Goal: Transaction & Acquisition: Book appointment/travel/reservation

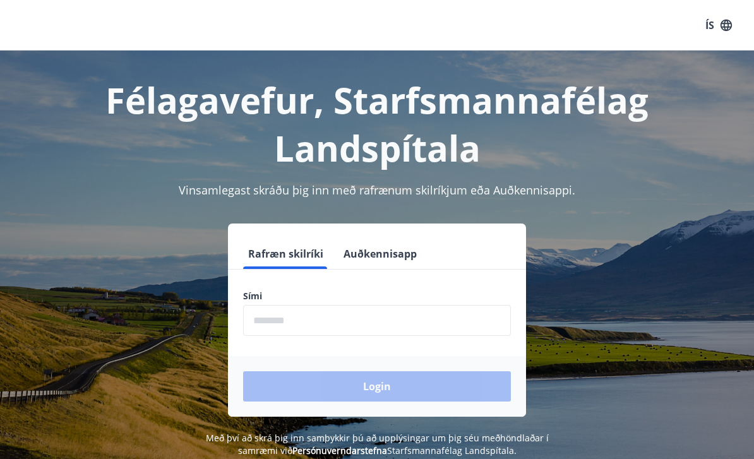
click at [294, 321] on input "phone" at bounding box center [377, 320] width 268 height 31
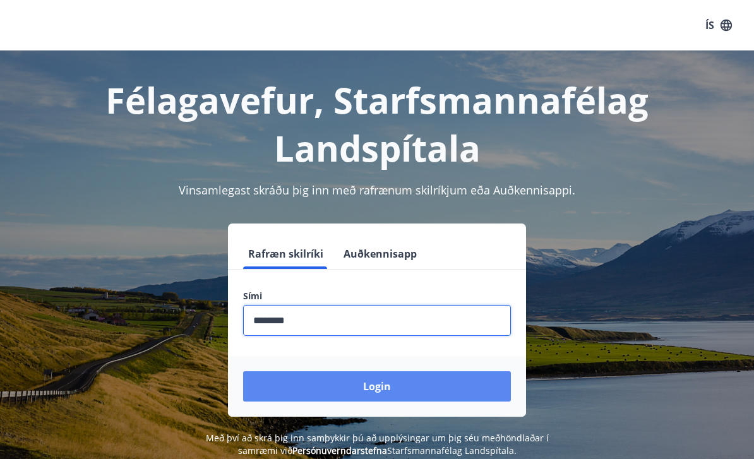
type input "********"
click at [380, 389] on button "Login" at bounding box center [377, 386] width 268 height 30
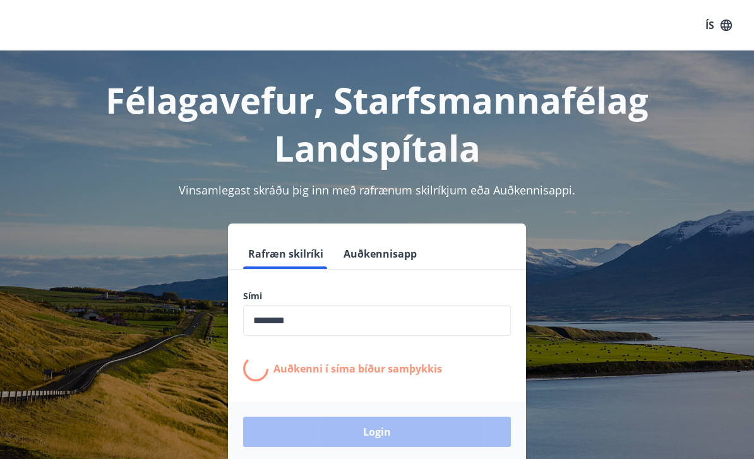
click at [2, 242] on div "Félagavefur, Starfsmannafélag Landspítala Vinsamlegast skráðu þig inn með rafræ…" at bounding box center [377, 277] width 754 height 452
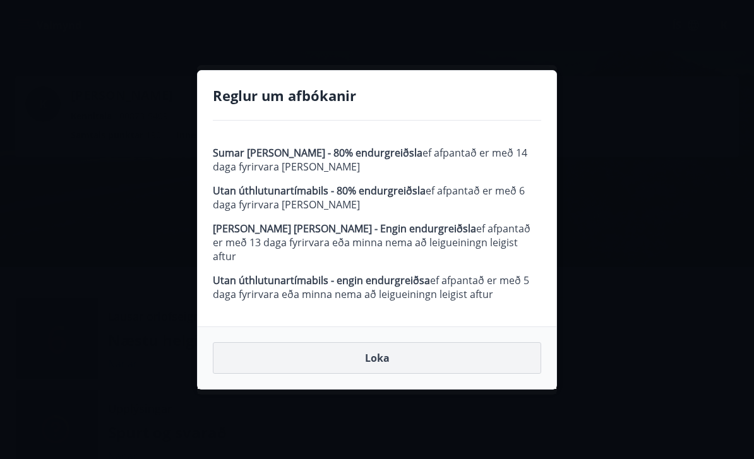
click at [378, 351] on button "Loka" at bounding box center [377, 358] width 328 height 32
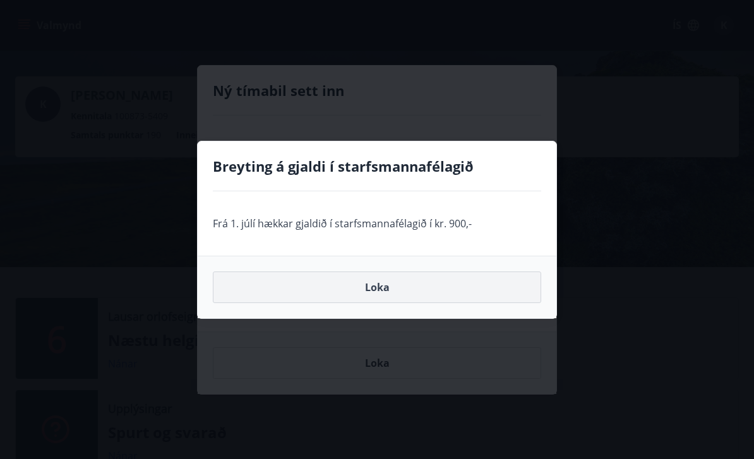
click at [385, 290] on button "Loka" at bounding box center [377, 288] width 328 height 32
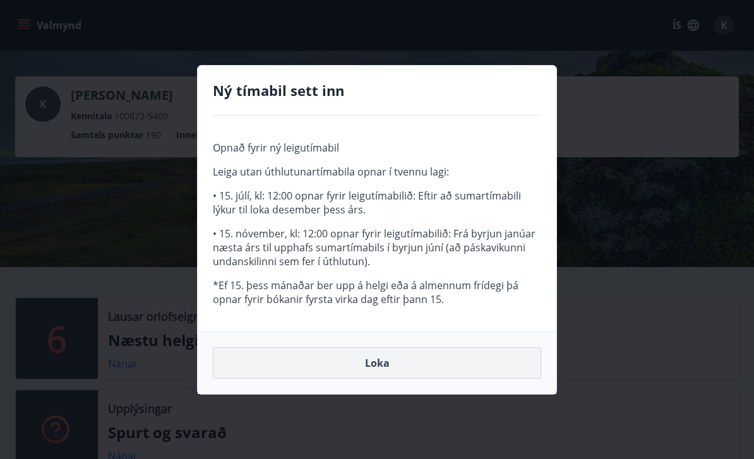
click at [387, 375] on button "Loka" at bounding box center [377, 363] width 328 height 32
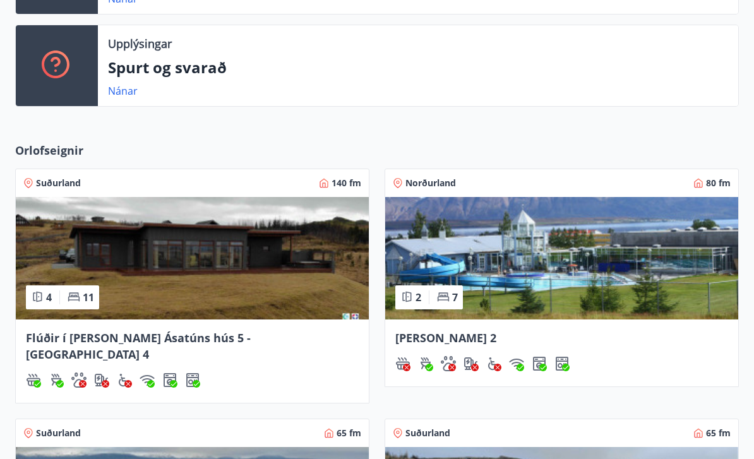
scroll to position [364, 0]
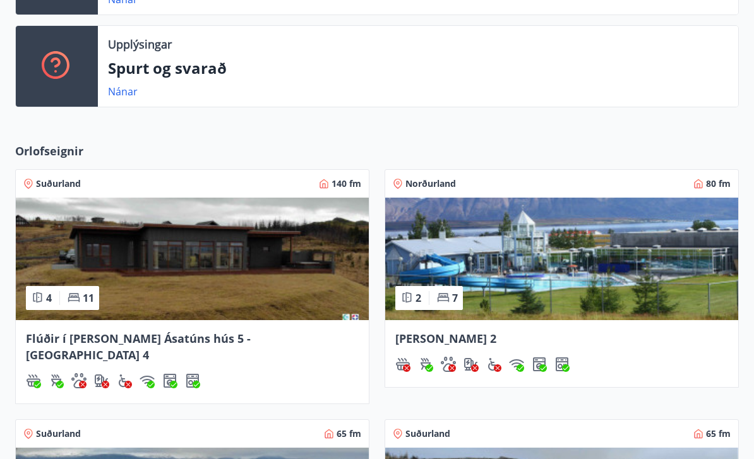
click at [587, 262] on img at bounding box center [561, 259] width 353 height 123
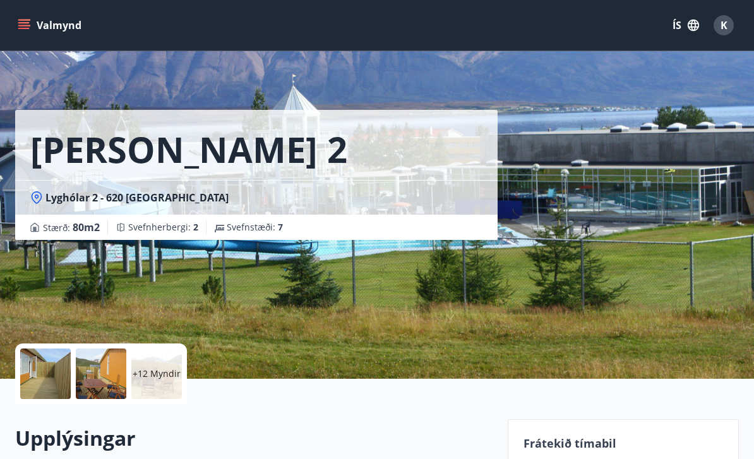
click at [29, 21] on icon "menu" at bounding box center [24, 25] width 13 height 13
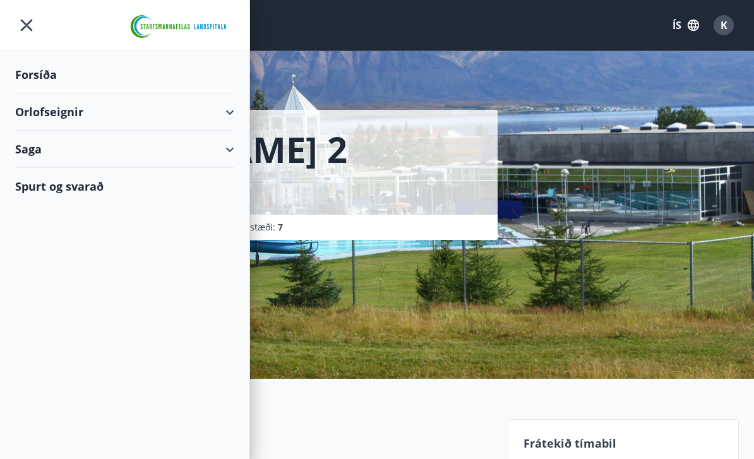
click at [225, 117] on div "Orlofseignir" at bounding box center [124, 111] width 219 height 37
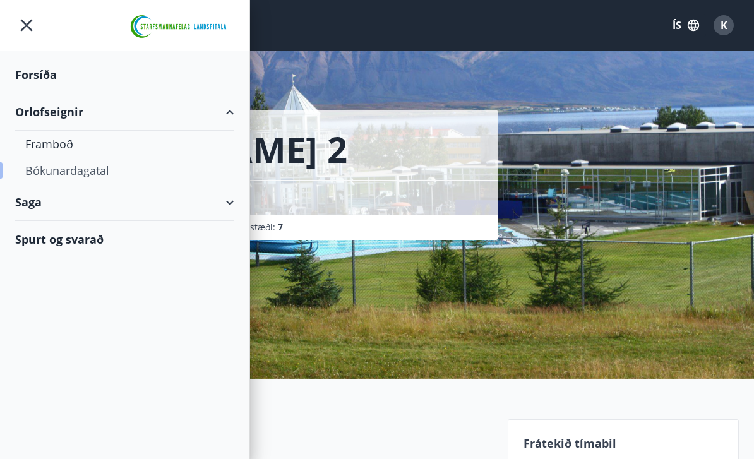
click at [73, 173] on div "Bókunardagatal" at bounding box center [124, 170] width 199 height 27
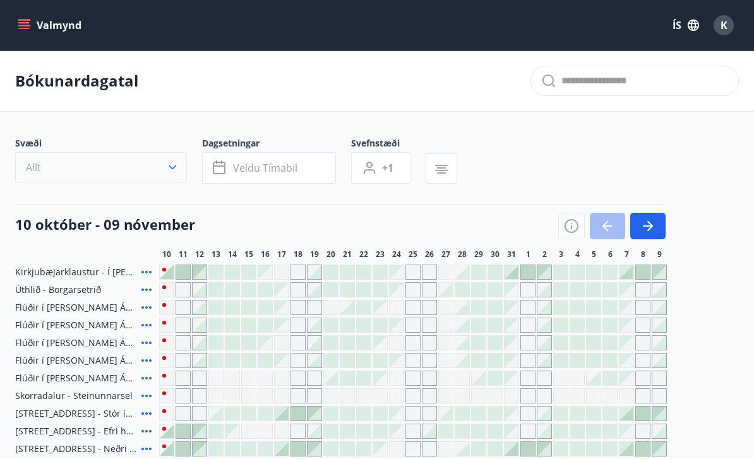
click at [177, 169] on icon "button" at bounding box center [172, 167] width 13 height 13
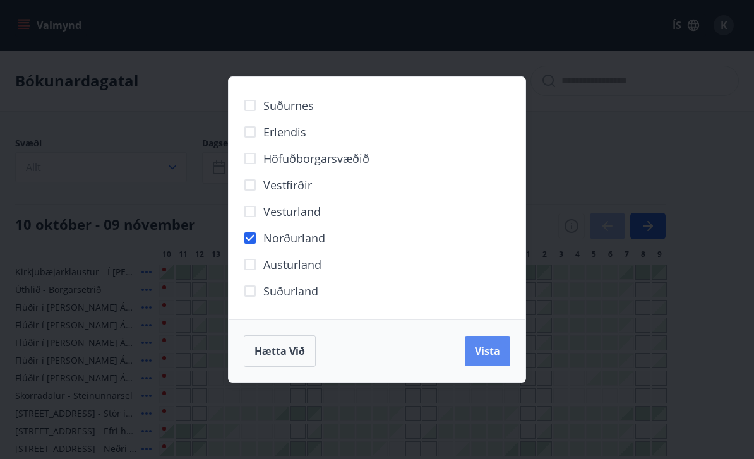
click at [488, 355] on span "Vista" at bounding box center [487, 351] width 25 height 14
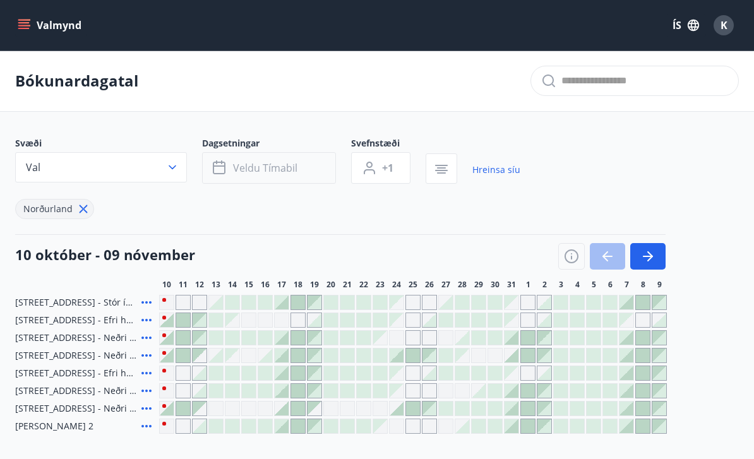
click at [295, 167] on span "Veldu tímabil" at bounding box center [265, 168] width 64 height 14
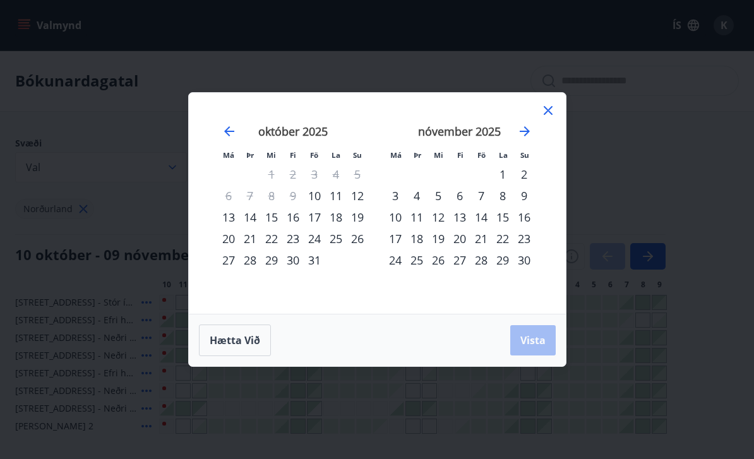
click at [479, 196] on div "7" at bounding box center [481, 195] width 21 height 21
click at [524, 195] on div "9" at bounding box center [524, 195] width 21 height 21
click at [532, 348] on button "Vista" at bounding box center [532, 340] width 45 height 30
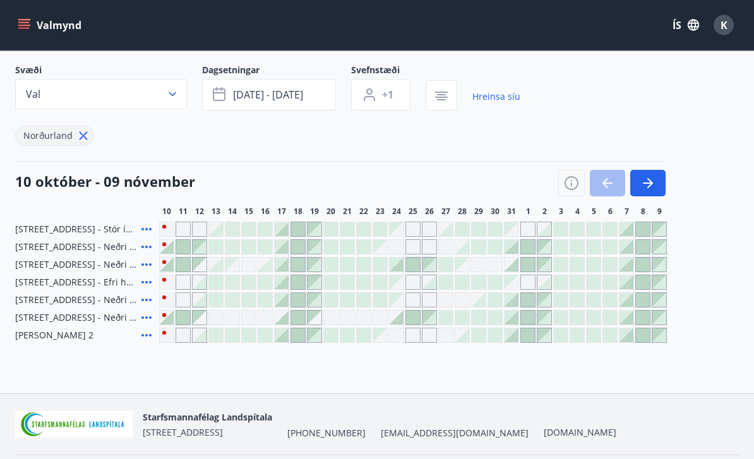
scroll to position [73, 0]
click at [63, 318] on span "Hrafnagilsstræti 26 - Neðri hæð íbúð 3" at bounding box center [75, 317] width 121 height 13
click at [117, 318] on span "Hrafnagilsstræti 26 - Neðri hæð íbúð 3" at bounding box center [75, 317] width 121 height 13
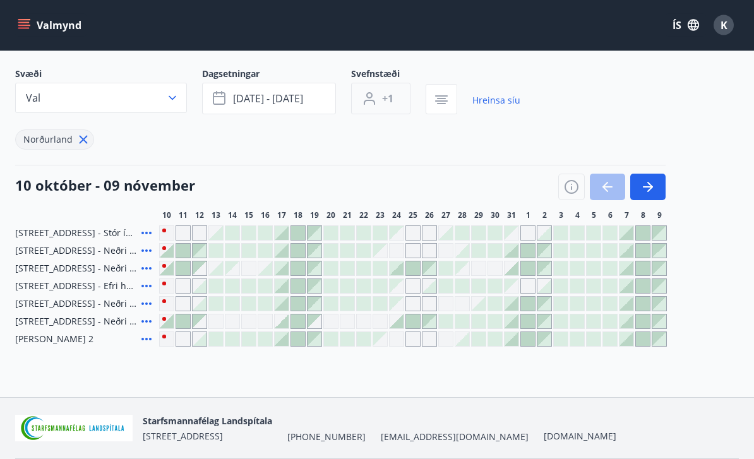
click at [388, 100] on span "+1" at bounding box center [387, 99] width 11 height 14
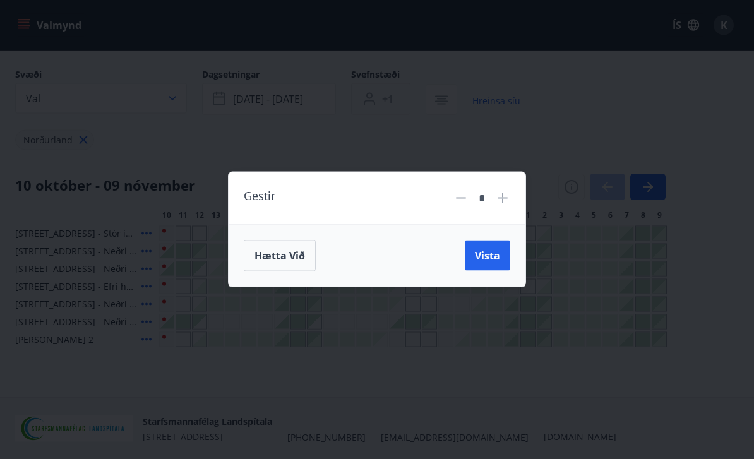
scroll to position [69, 0]
click at [510, 206] on icon at bounding box center [502, 198] width 15 height 15
click at [508, 206] on icon at bounding box center [502, 198] width 15 height 15
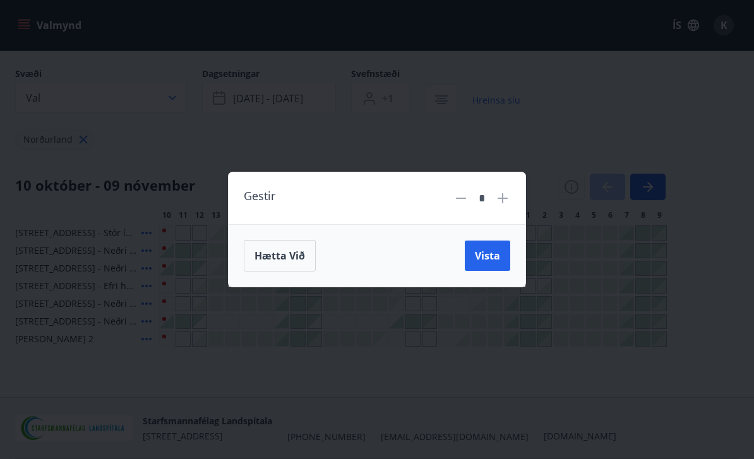
type input "*"
click at [493, 271] on button "Vista" at bounding box center [487, 256] width 45 height 30
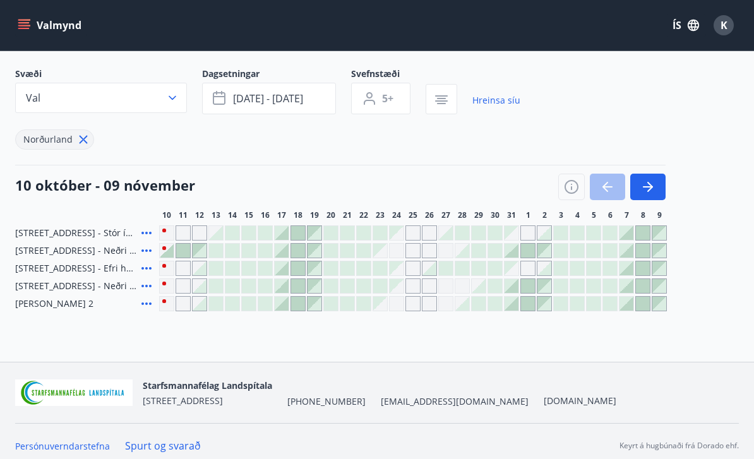
scroll to position [38, 0]
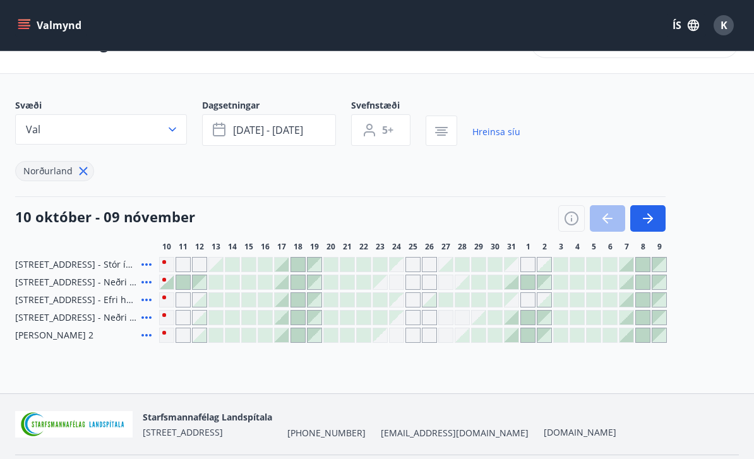
click at [169, 283] on div at bounding box center [167, 282] width 14 height 14
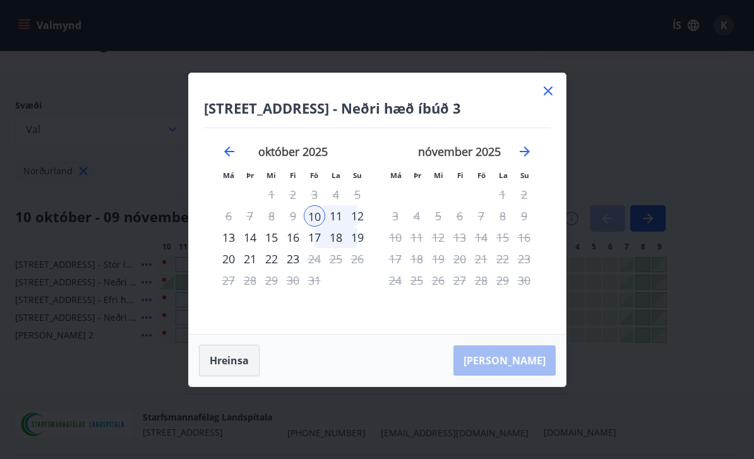
click at [230, 376] on button "Hreinsa" at bounding box center [229, 361] width 61 height 32
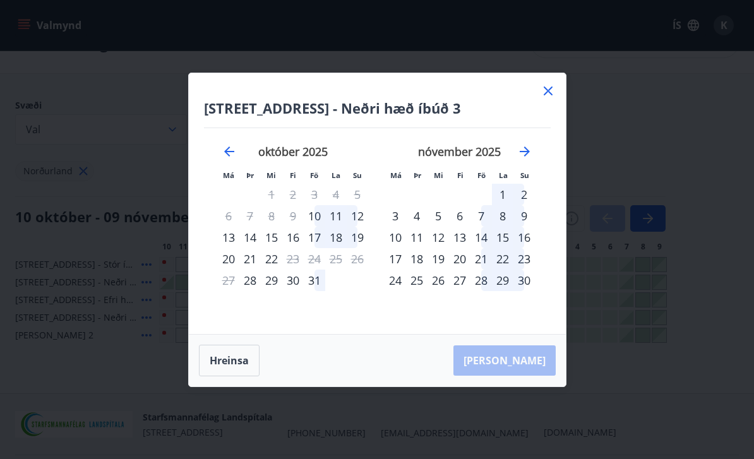
click at [546, 99] on icon at bounding box center [548, 90] width 15 height 15
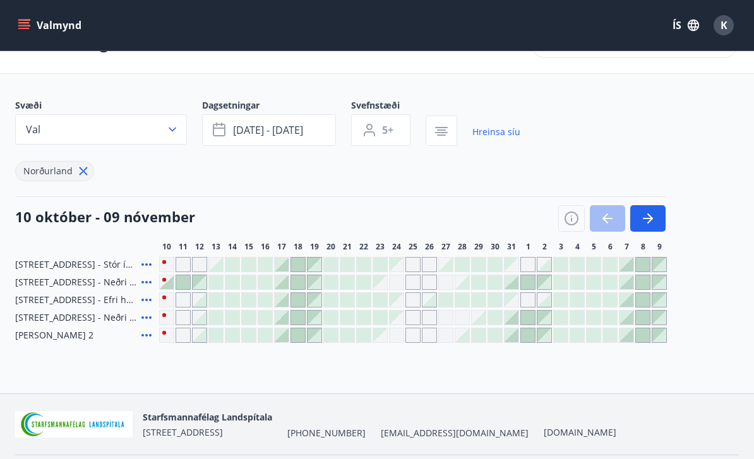
click at [166, 265] on div "Gráir dagar eru ekki bókanlegir" at bounding box center [166, 264] width 15 height 15
click at [628, 261] on div at bounding box center [627, 265] width 14 height 14
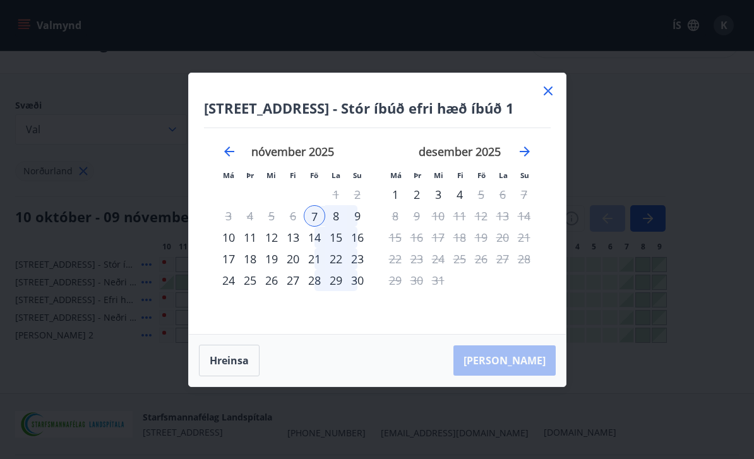
click at [357, 227] on div "9" at bounding box center [357, 215] width 21 height 21
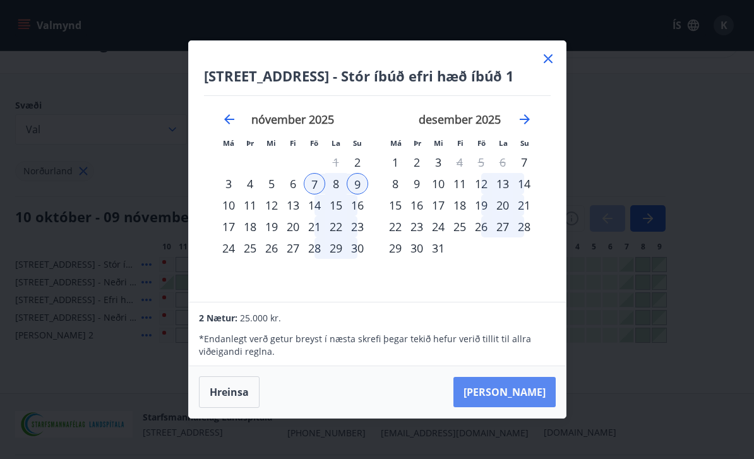
click at [527, 407] on button "Taka Frá" at bounding box center [505, 392] width 102 height 30
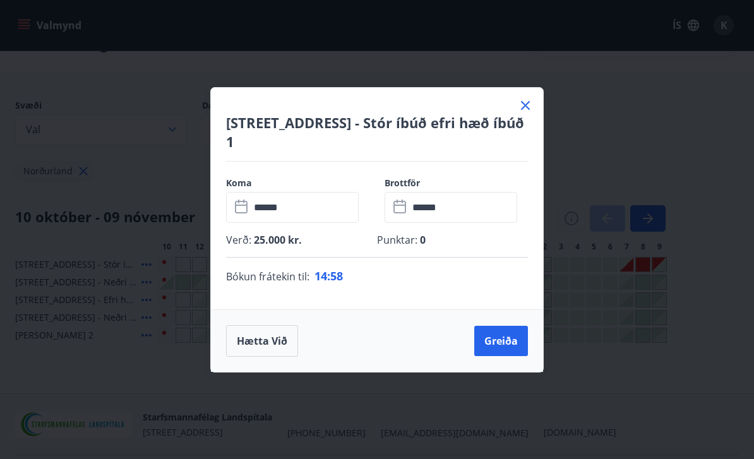
scroll to position [20, 0]
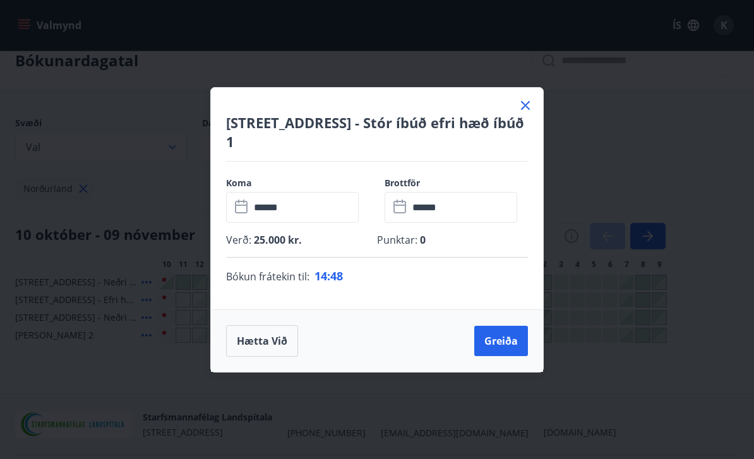
click at [531, 113] on icon at bounding box center [525, 105] width 15 height 15
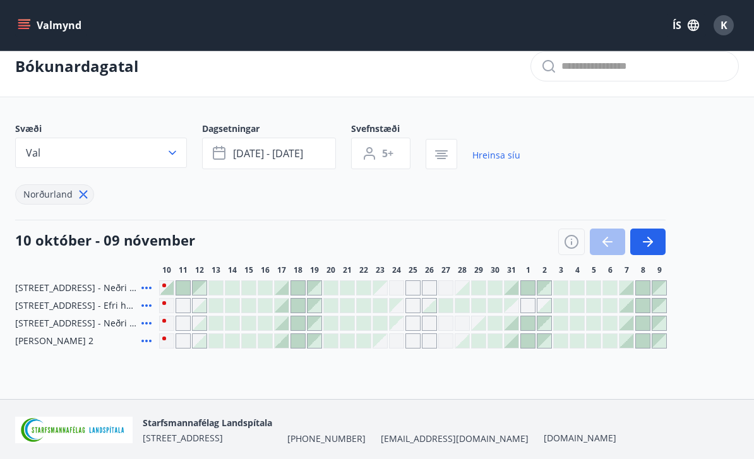
scroll to position [0, 0]
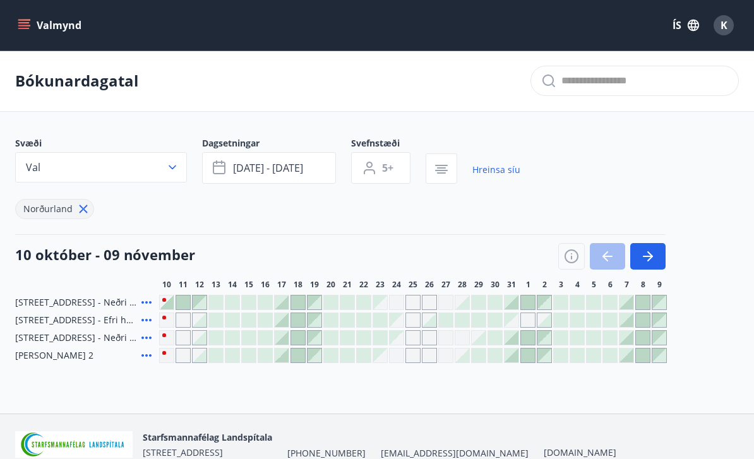
click at [30, 24] on icon "menu" at bounding box center [24, 25] width 13 height 13
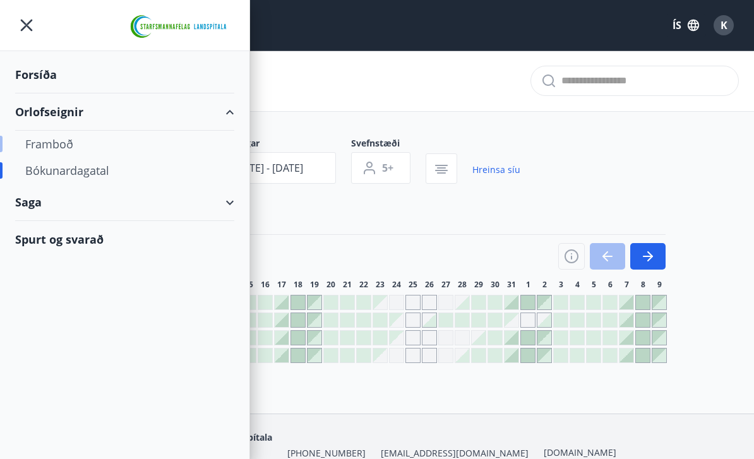
click at [73, 143] on div "Framboð" at bounding box center [124, 144] width 199 height 27
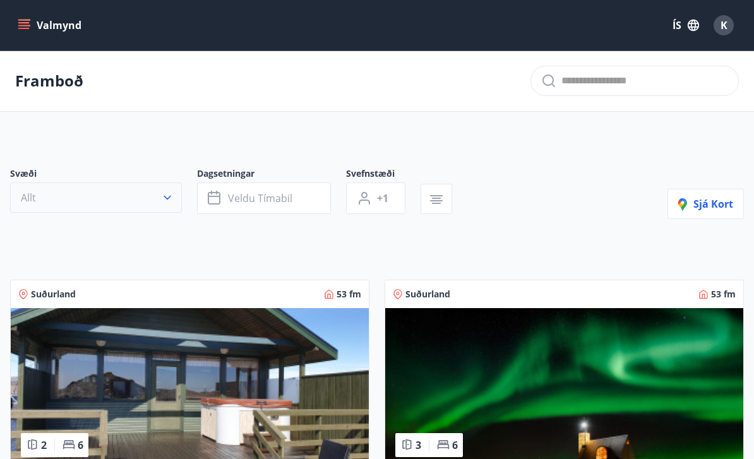
click at [174, 198] on button "Allt" at bounding box center [96, 198] width 172 height 30
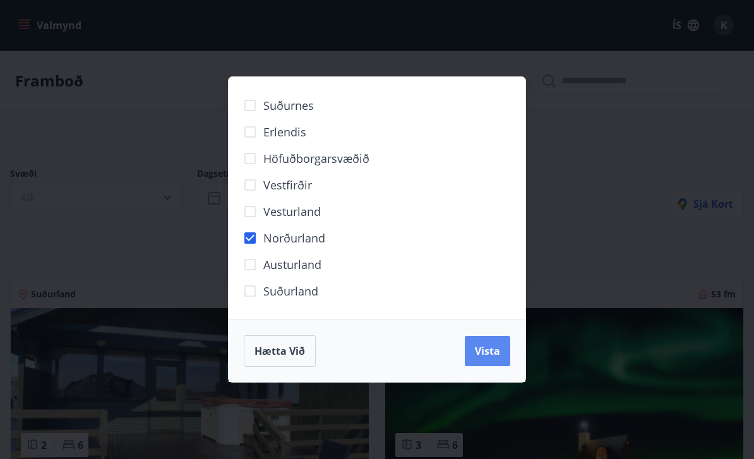
click at [493, 353] on span "Vista" at bounding box center [487, 351] width 25 height 14
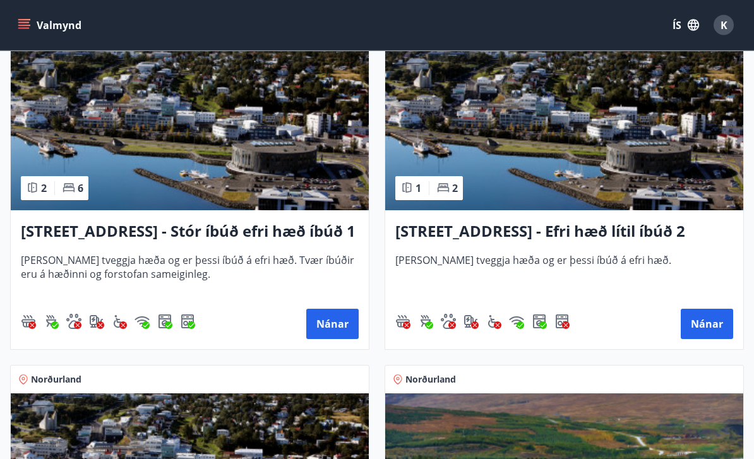
scroll to position [291, 0]
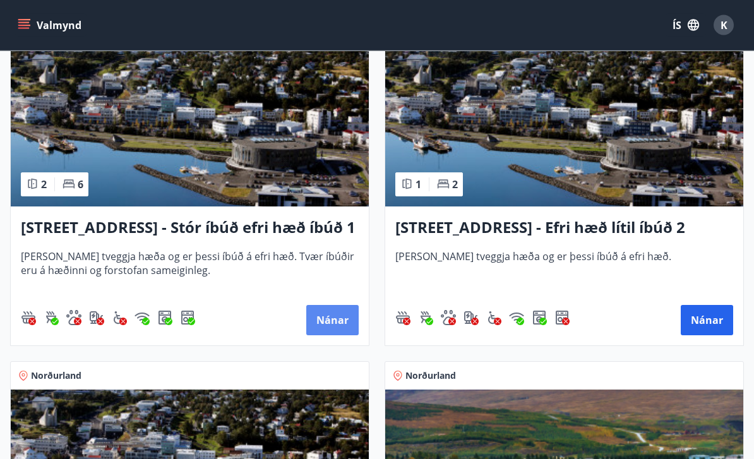
click at [333, 313] on button "Nánar" at bounding box center [332, 321] width 52 height 30
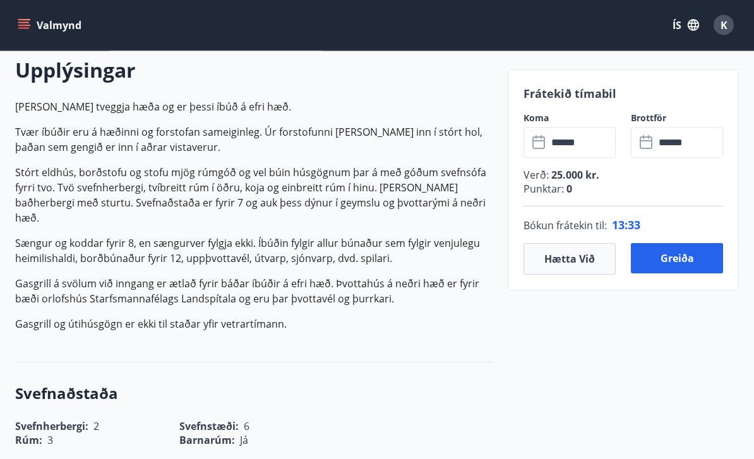
scroll to position [368, 0]
click at [568, 250] on button "Hætta við" at bounding box center [570, 259] width 92 height 32
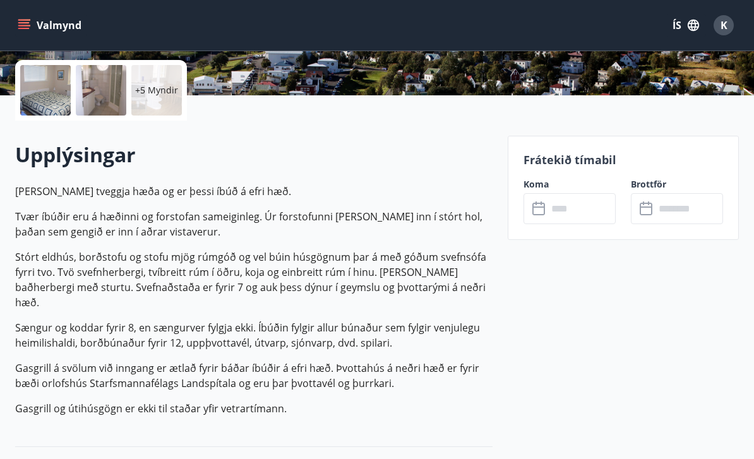
scroll to position [0, 0]
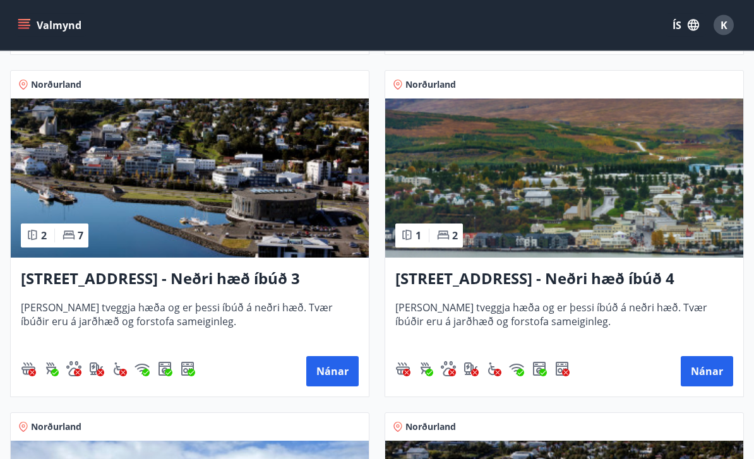
scroll to position [582, 0]
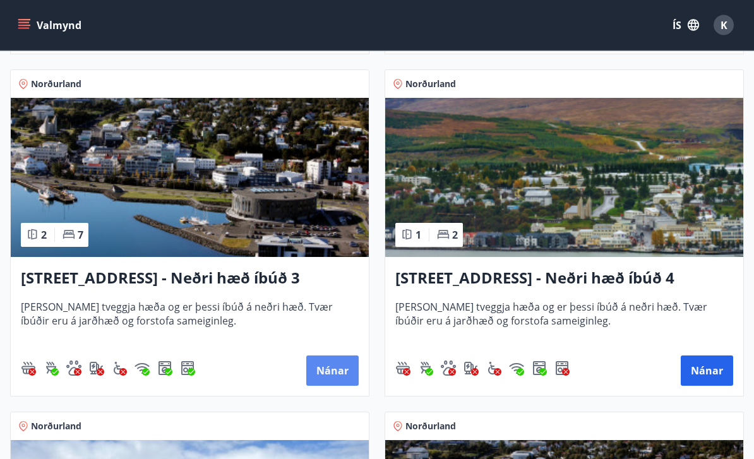
click at [332, 373] on button "Nánar" at bounding box center [332, 371] width 52 height 30
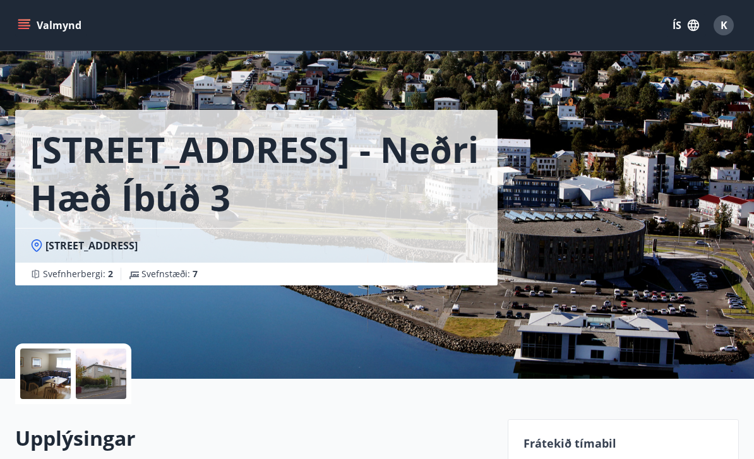
click at [50, 369] on div at bounding box center [45, 374] width 51 height 51
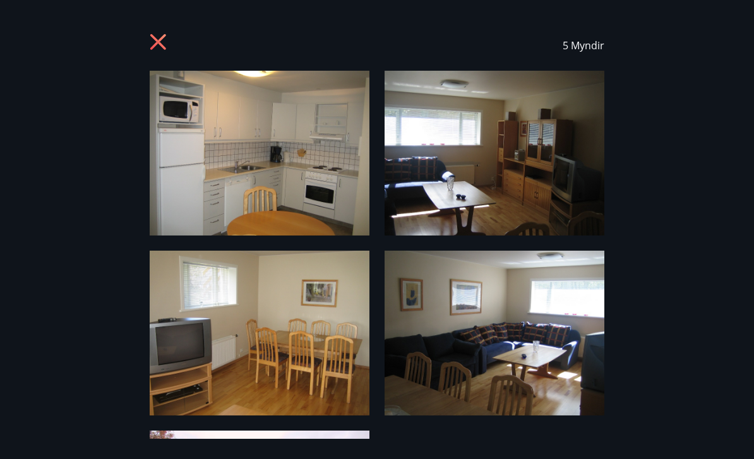
click at [323, 174] on img at bounding box center [260, 153] width 220 height 165
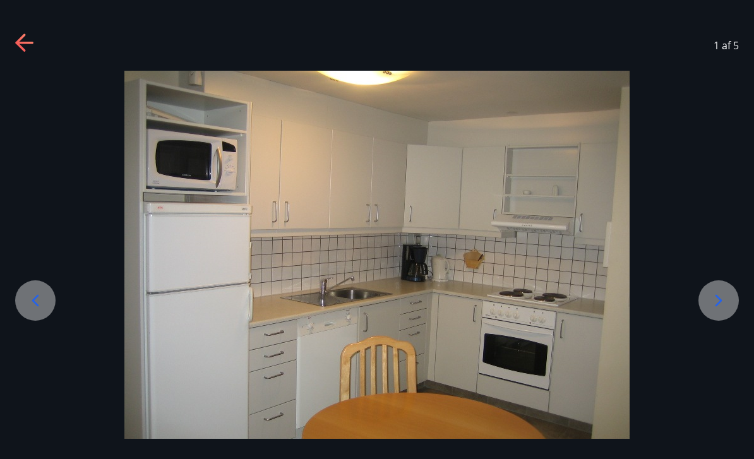
click at [712, 311] on icon at bounding box center [719, 301] width 20 height 20
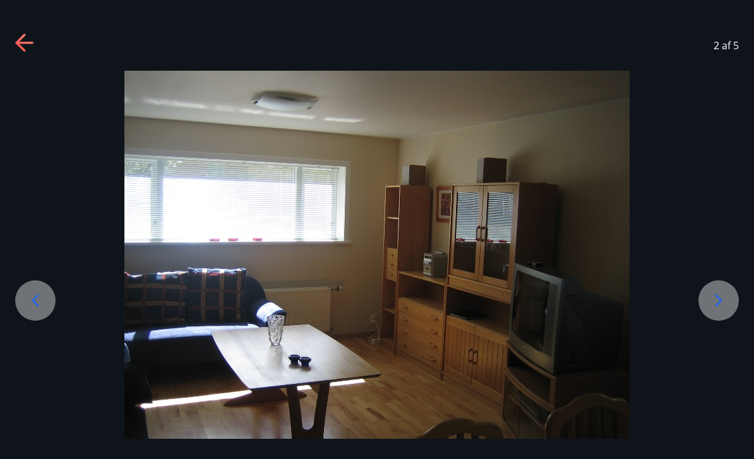
click at [716, 311] on icon at bounding box center [719, 301] width 20 height 20
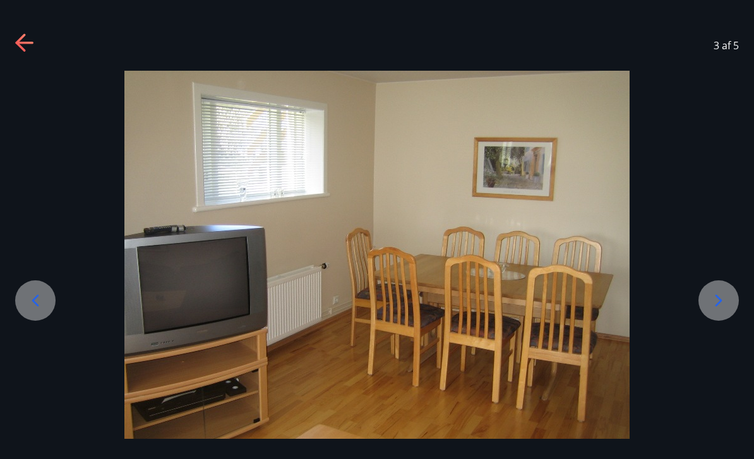
click at [717, 311] on icon at bounding box center [719, 301] width 20 height 20
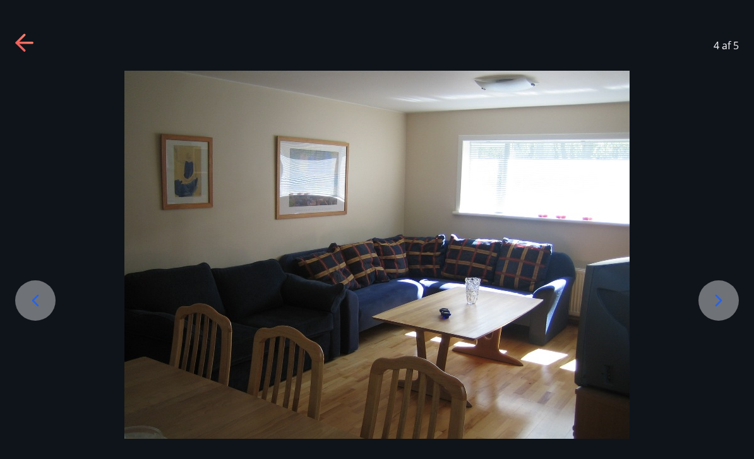
click at [715, 311] on icon at bounding box center [719, 301] width 20 height 20
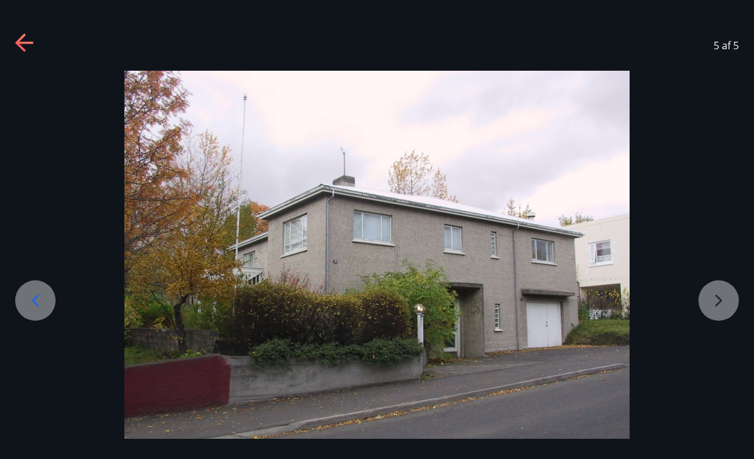
click at [720, 321] on div at bounding box center [377, 260] width 754 height 379
click at [724, 319] on div at bounding box center [377, 260] width 754 height 379
click at [29, 44] on icon at bounding box center [24, 43] width 18 height 3
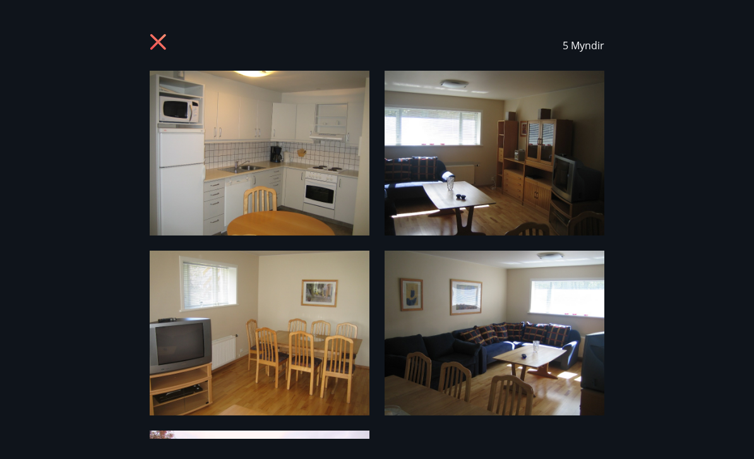
click at [161, 49] on icon at bounding box center [160, 43] width 20 height 20
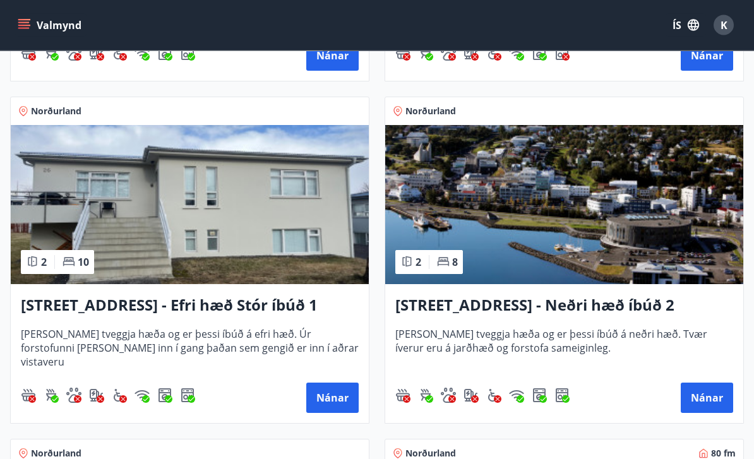
scroll to position [899, 0]
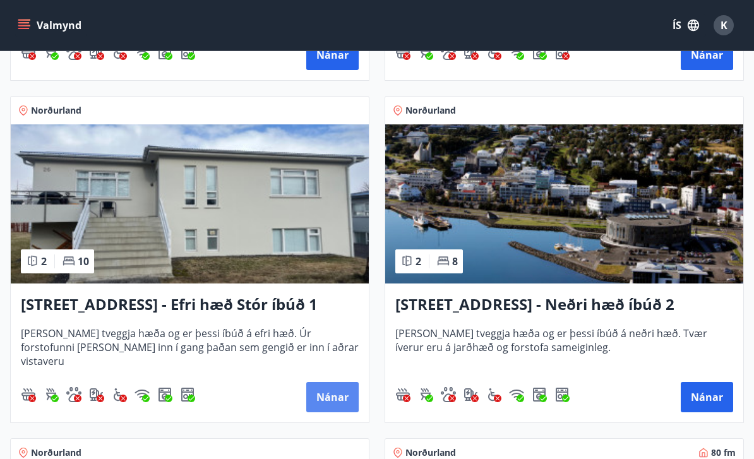
click at [330, 404] on button "Nánar" at bounding box center [332, 397] width 52 height 30
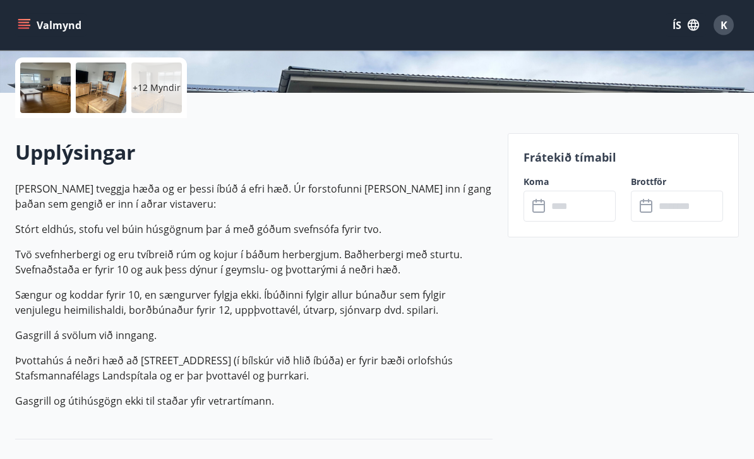
scroll to position [226, 0]
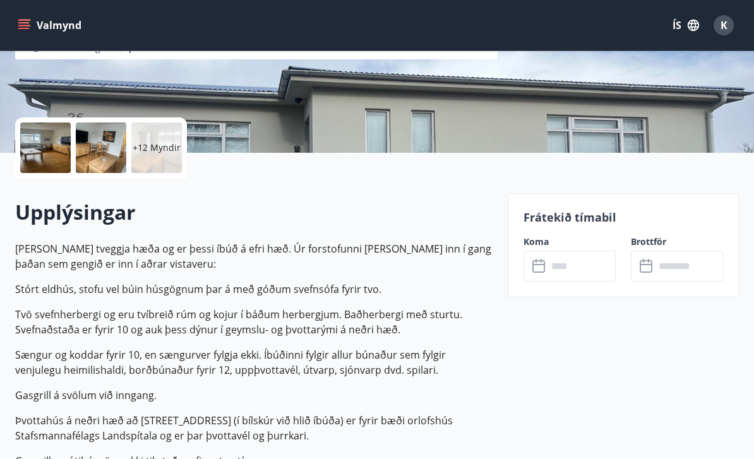
click at [40, 159] on div at bounding box center [45, 148] width 51 height 51
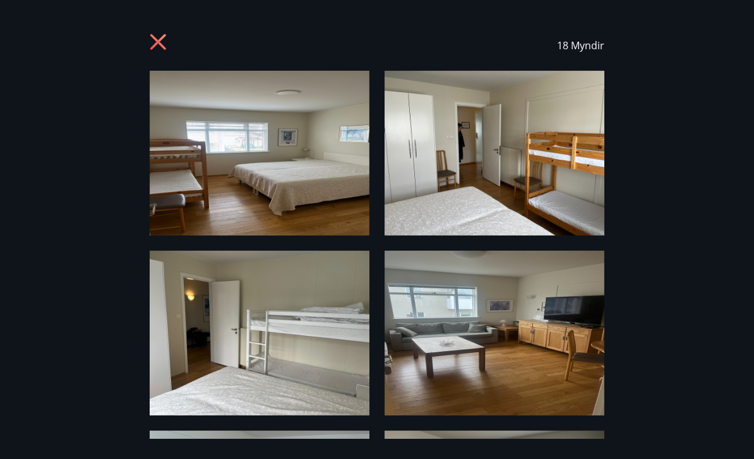
click at [310, 177] on img at bounding box center [260, 153] width 220 height 165
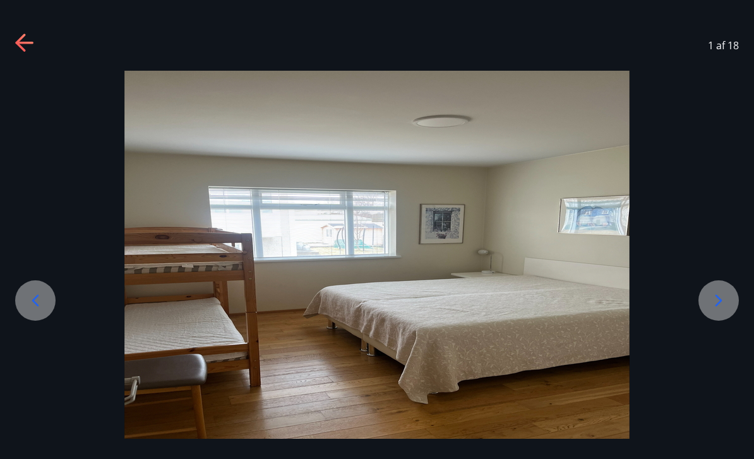
scroll to position [125, 0]
click at [716, 311] on icon at bounding box center [719, 301] width 20 height 20
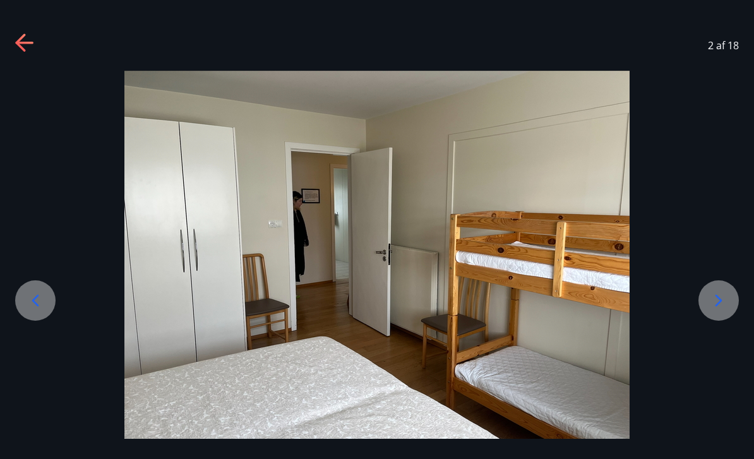
click at [711, 311] on icon at bounding box center [719, 301] width 20 height 20
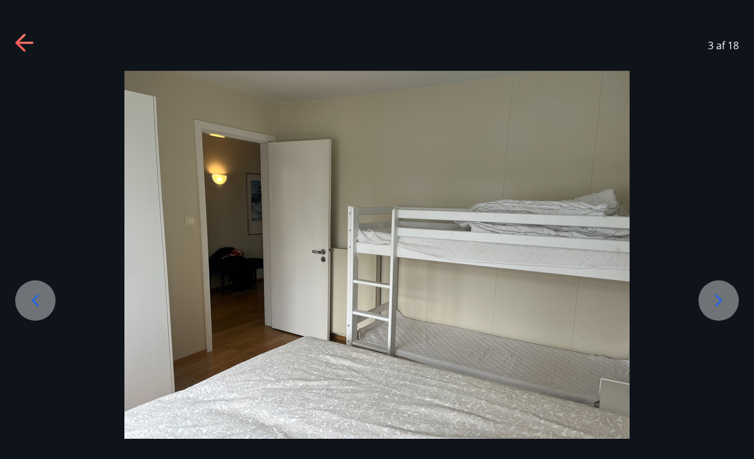
click at [711, 311] on icon at bounding box center [719, 301] width 20 height 20
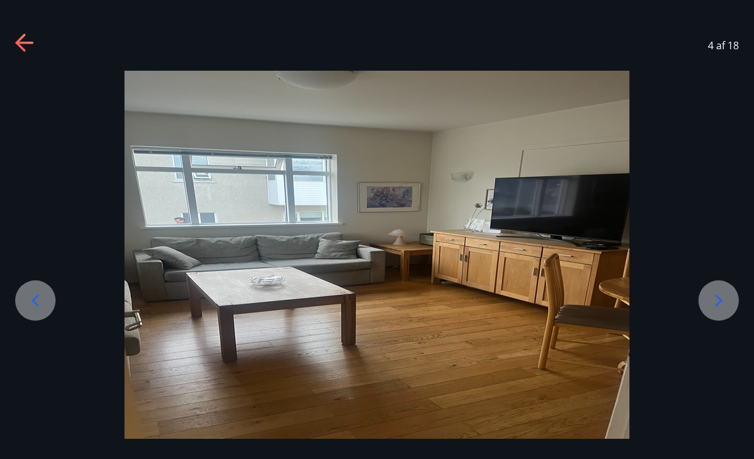
click at [712, 311] on icon at bounding box center [719, 301] width 20 height 20
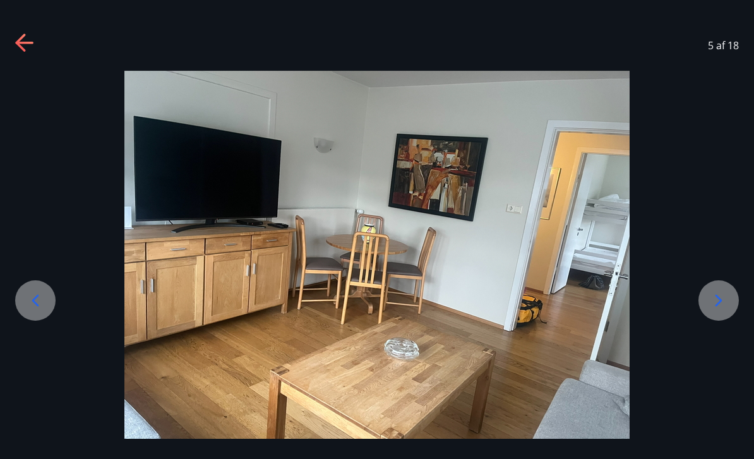
click at [714, 311] on icon at bounding box center [719, 301] width 20 height 20
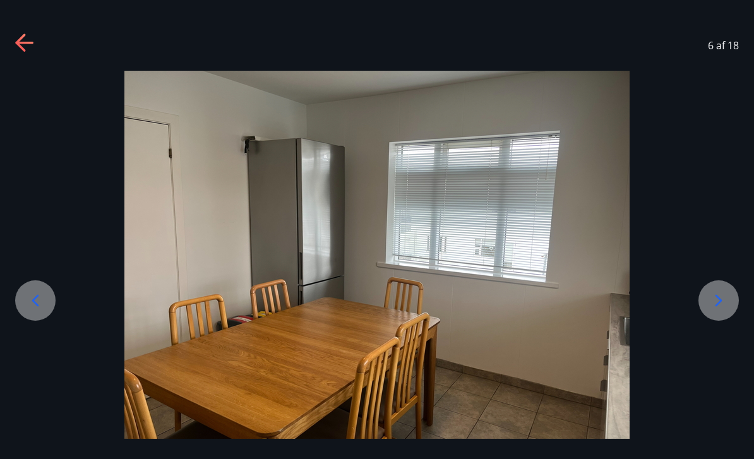
click at [716, 311] on icon at bounding box center [719, 301] width 20 height 20
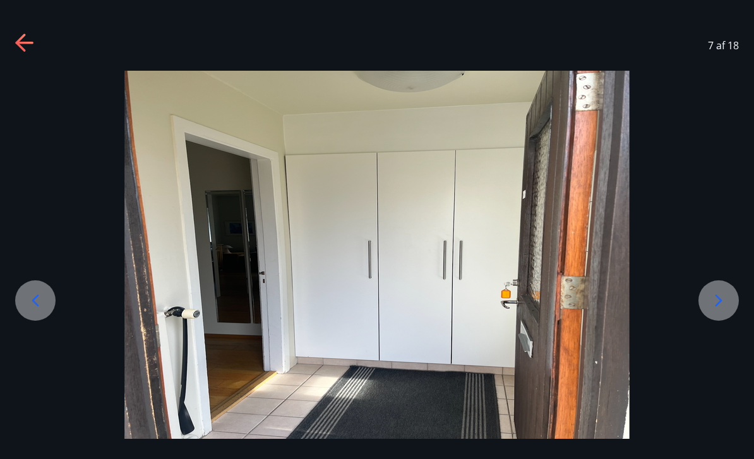
click at [715, 311] on icon at bounding box center [719, 301] width 20 height 20
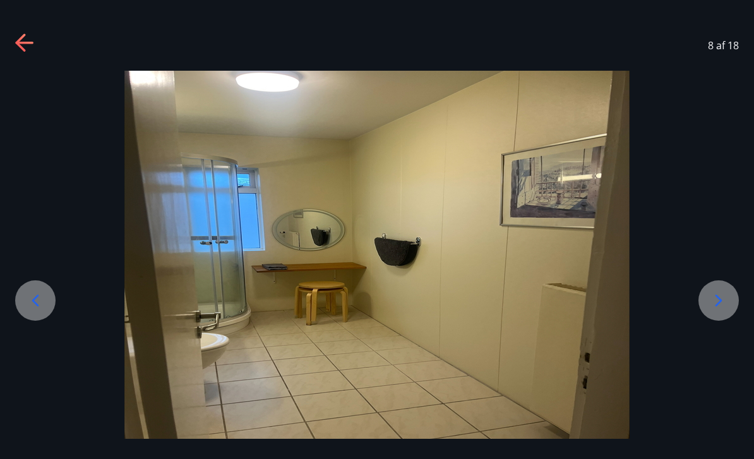
click at [32, 40] on icon at bounding box center [25, 43] width 20 height 20
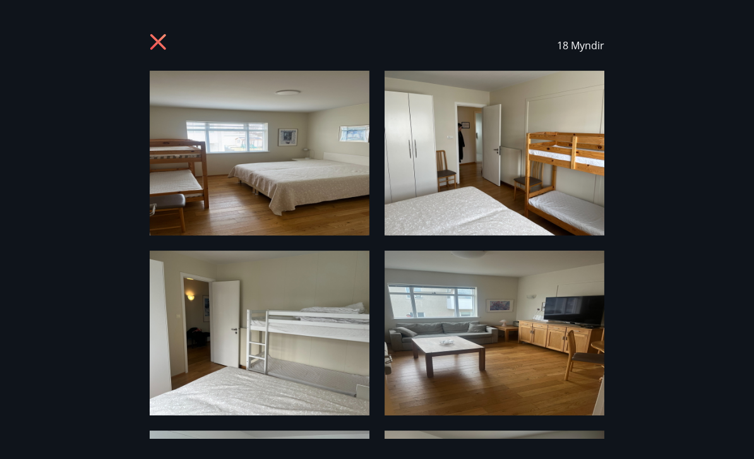
click at [162, 46] on icon at bounding box center [158, 42] width 16 height 16
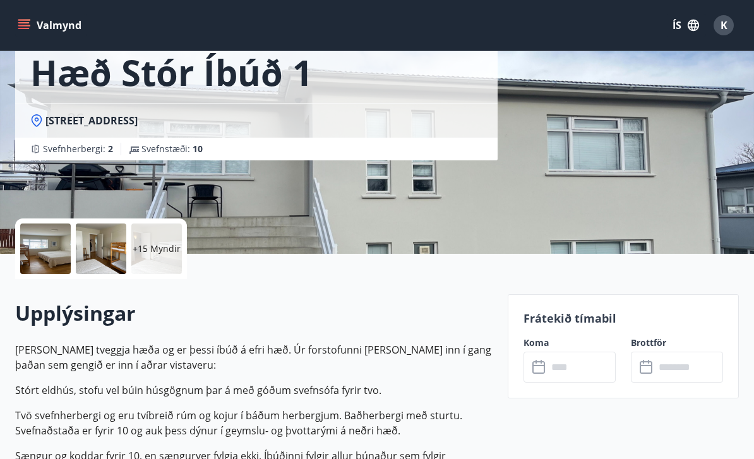
click at [575, 369] on input "text" at bounding box center [582, 367] width 68 height 31
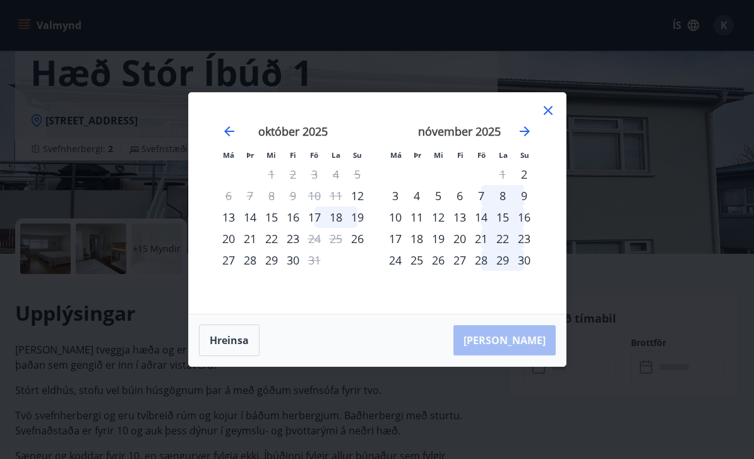
click at [483, 198] on div "7" at bounding box center [481, 195] width 21 height 21
click at [522, 197] on div "9" at bounding box center [524, 195] width 21 height 21
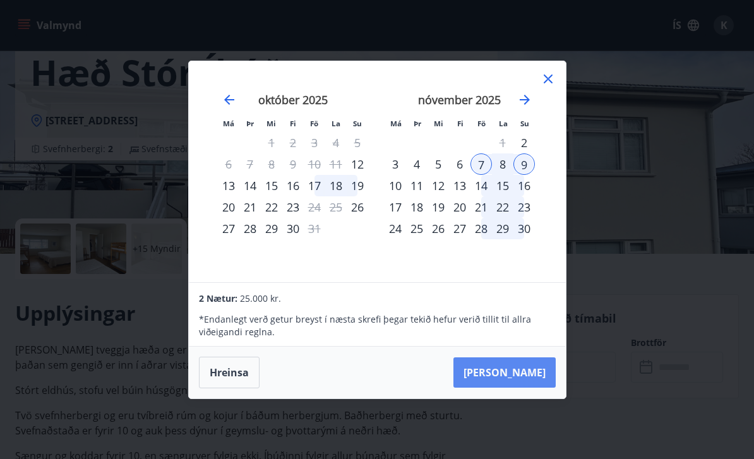
click at [527, 379] on button "Taka Frá" at bounding box center [505, 372] width 102 height 30
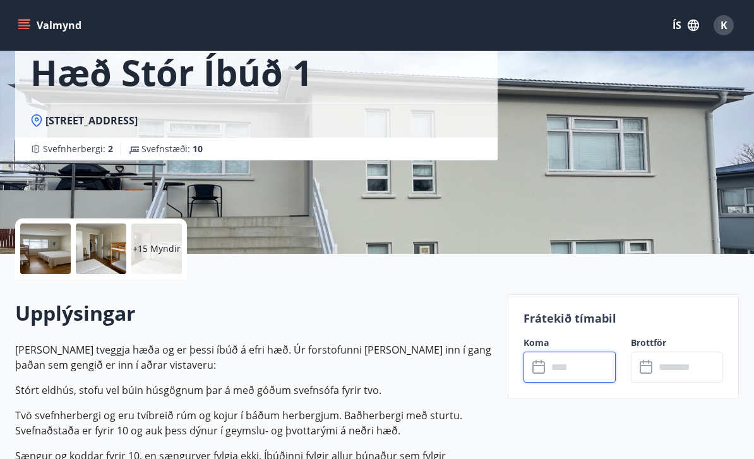
type input "******"
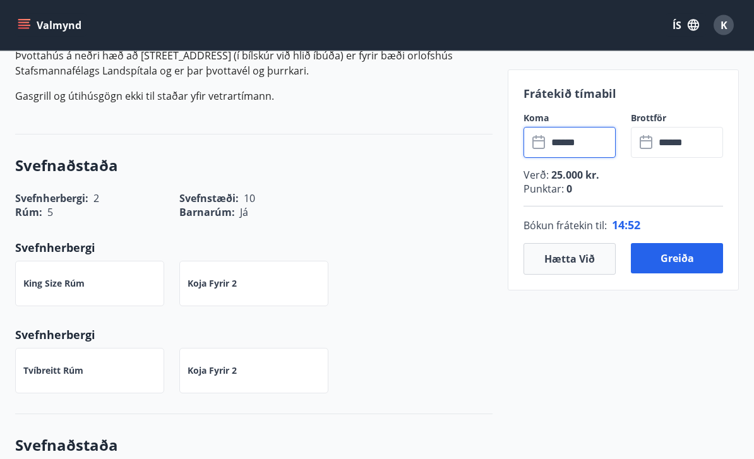
scroll to position [591, 0]
click at [568, 261] on button "Hætta við" at bounding box center [570, 259] width 92 height 32
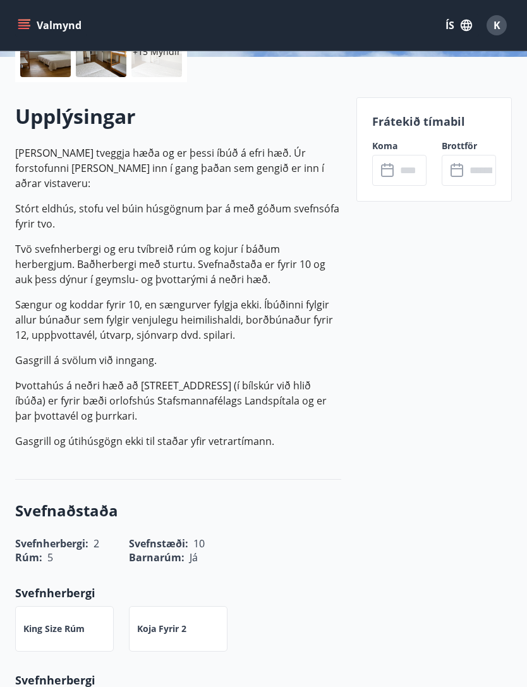
scroll to position [323, 0]
click at [398, 165] on input "text" at bounding box center [411, 169] width 30 height 31
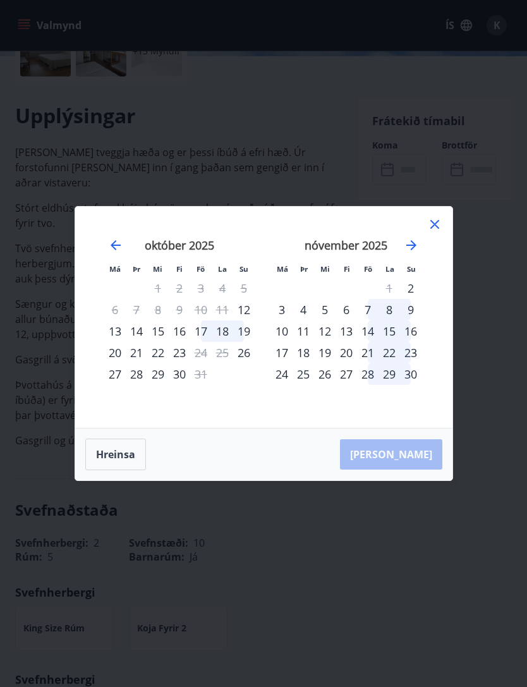
click at [364, 308] on div "7" at bounding box center [367, 309] width 21 height 21
click at [409, 310] on div "9" at bounding box center [410, 309] width 21 height 21
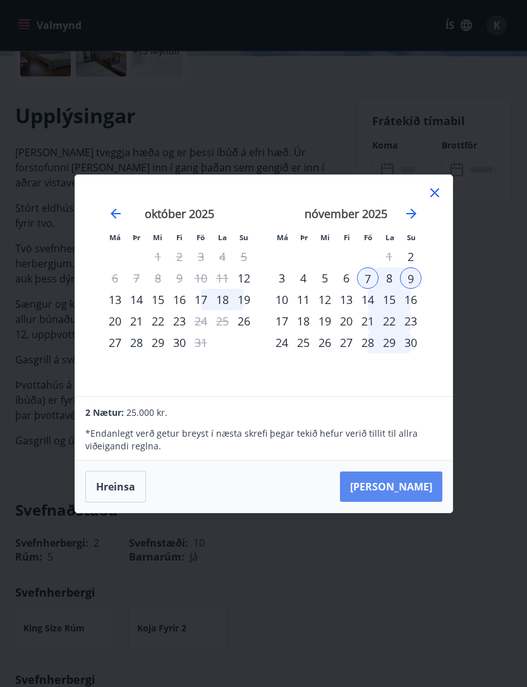
click at [416, 459] on button "Taka Frá" at bounding box center [391, 486] width 102 height 30
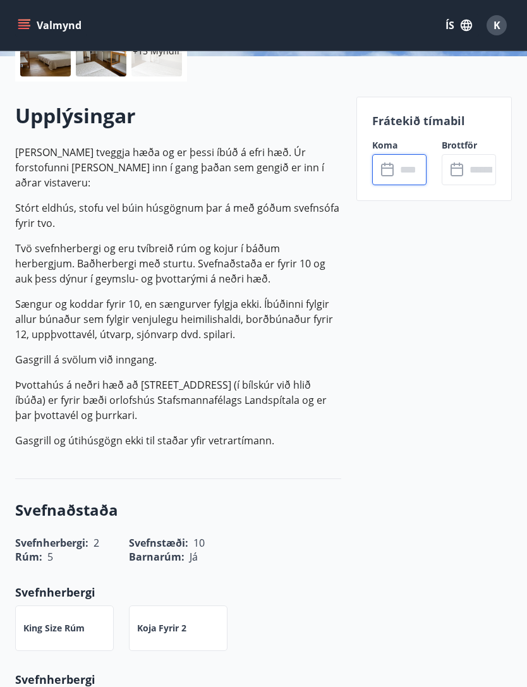
type input "******"
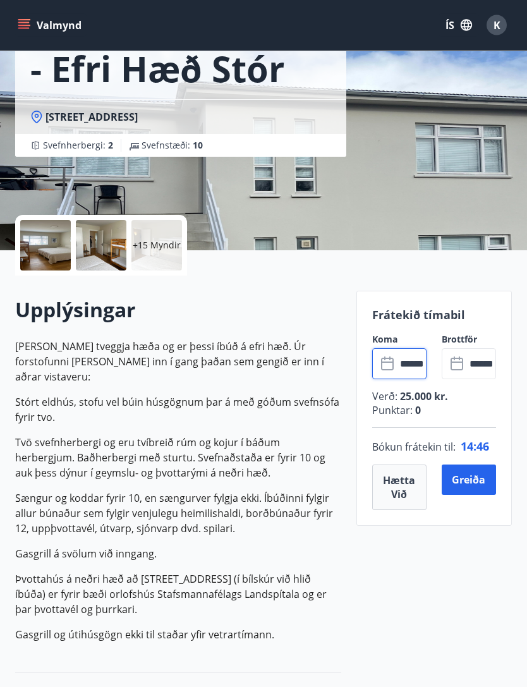
scroll to position [129, 0]
click at [474, 459] on button "Greiða" at bounding box center [468, 479] width 54 height 30
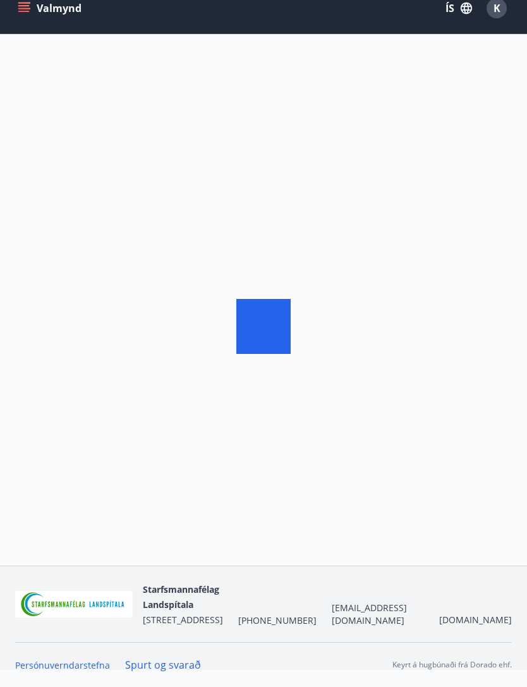
scroll to position [32, 0]
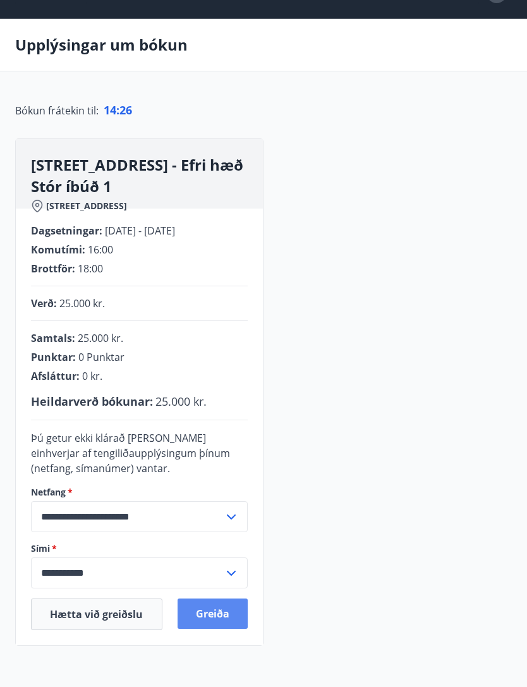
click at [226, 459] on button "Greiða" at bounding box center [212, 613] width 71 height 30
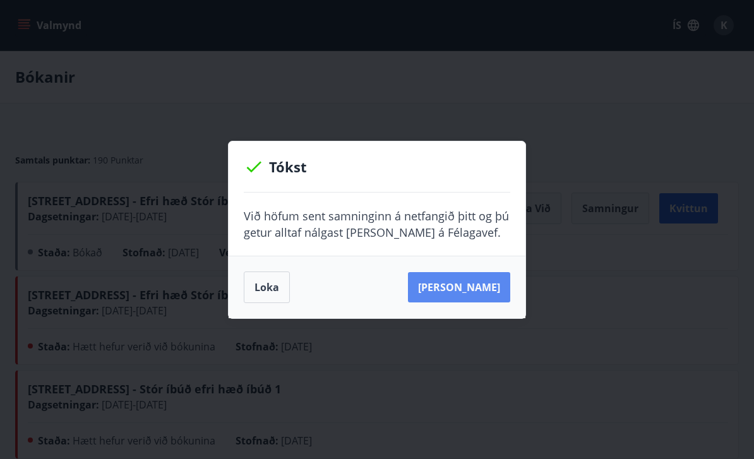
click at [463, 282] on button "Sjá samning" at bounding box center [459, 287] width 102 height 30
click at [473, 285] on button "Sjá samning" at bounding box center [459, 287] width 102 height 30
click at [449, 288] on button "Sjá samning" at bounding box center [459, 287] width 102 height 30
click at [271, 284] on button "Loka" at bounding box center [267, 288] width 46 height 32
